Goal: Find contact information: Find contact information

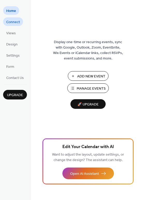
click at [13, 21] on span "Connect" at bounding box center [13, 21] width 14 height 5
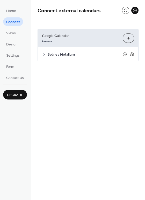
click at [41, 56] on div "Sydney Metallum" at bounding box center [88, 54] width 101 height 14
click at [46, 56] on div "Sydney Metallum" at bounding box center [88, 54] width 101 height 14
click at [45, 54] on icon at bounding box center [44, 54] width 4 height 4
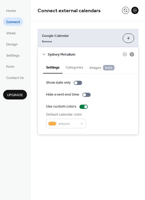
click at [133, 56] on icon at bounding box center [132, 54] width 5 height 5
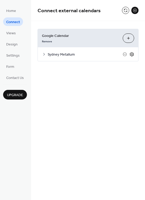
click at [131, 55] on icon at bounding box center [132, 54] width 5 height 5
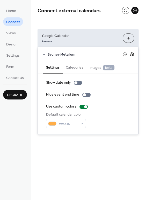
click at [131, 55] on icon at bounding box center [132, 54] width 5 height 5
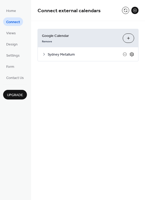
click at [131, 55] on icon at bounding box center [132, 54] width 5 height 5
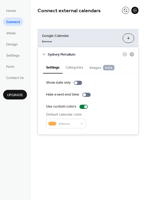
click at [79, 68] on button "Categories" at bounding box center [75, 67] width 24 height 12
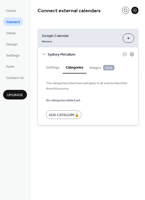
click at [52, 71] on button "Settings" at bounding box center [53, 67] width 20 height 12
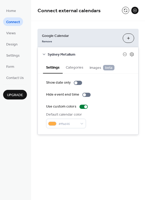
click at [76, 71] on button "Categories" at bounding box center [75, 67] width 24 height 12
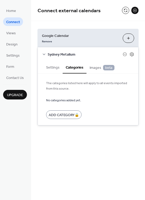
click at [48, 69] on button "Settings" at bounding box center [53, 67] width 20 height 12
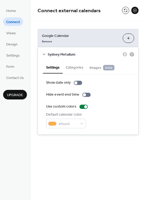
click at [56, 53] on span "Sydney Metallum" at bounding box center [85, 54] width 75 height 5
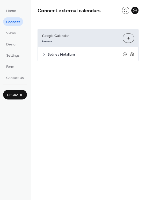
click at [56, 53] on span "Sydney Metallum" at bounding box center [85, 54] width 75 height 5
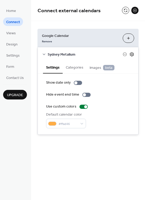
click at [133, 55] on icon at bounding box center [132, 54] width 5 height 5
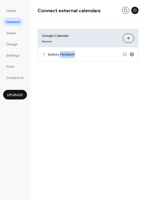
click at [133, 55] on icon at bounding box center [132, 54] width 5 height 5
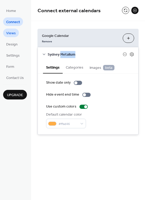
click at [17, 31] on link "Views" at bounding box center [11, 33] width 16 height 9
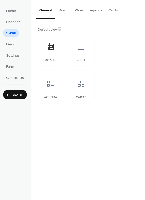
click at [64, 10] on button "Month" at bounding box center [63, 9] width 17 height 18
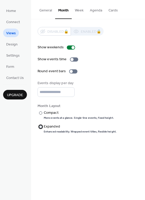
click at [42, 125] on div "​" at bounding box center [40, 126] width 5 height 5
click at [42, 117] on label "​ Compact More events at a glance. Single-line events, fixed height." at bounding box center [77, 115] width 79 height 10
click at [11, 44] on span "Design" at bounding box center [11, 44] width 11 height 5
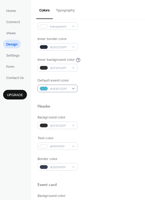
scroll to position [104, 0]
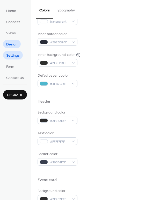
click at [15, 56] on span "Settings" at bounding box center [13, 55] width 14 height 5
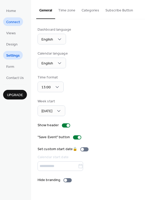
click at [16, 19] on span "Connect" at bounding box center [13, 21] width 14 height 5
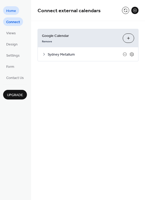
click at [13, 10] on span "Home" at bounding box center [11, 10] width 10 height 5
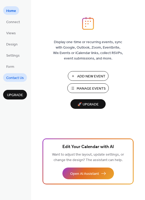
click at [21, 78] on span "Contact Us" at bounding box center [15, 77] width 18 height 5
